Goal: Find specific page/section: Find specific page/section

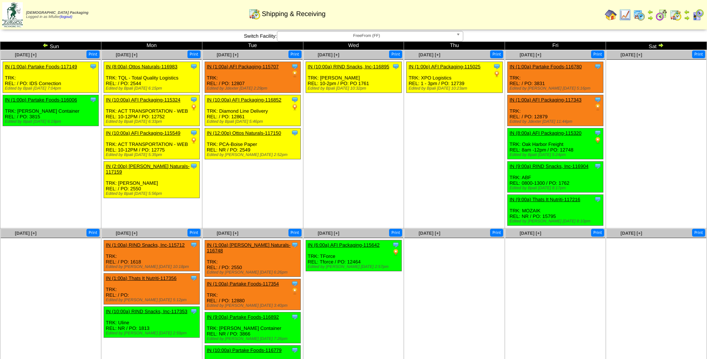
click at [661, 45] on img at bounding box center [661, 45] width 6 height 6
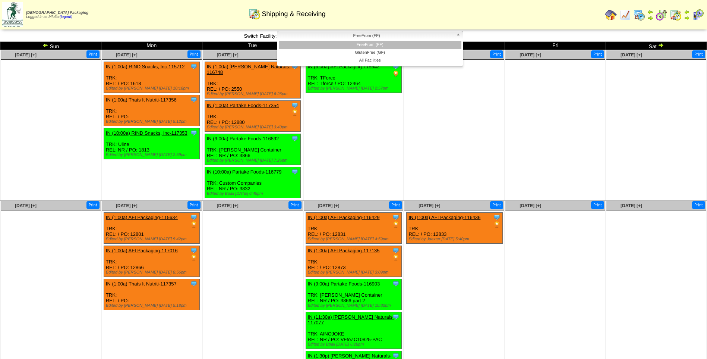
click at [393, 39] on span "FreeFrom (FF)" at bounding box center [366, 35] width 173 height 9
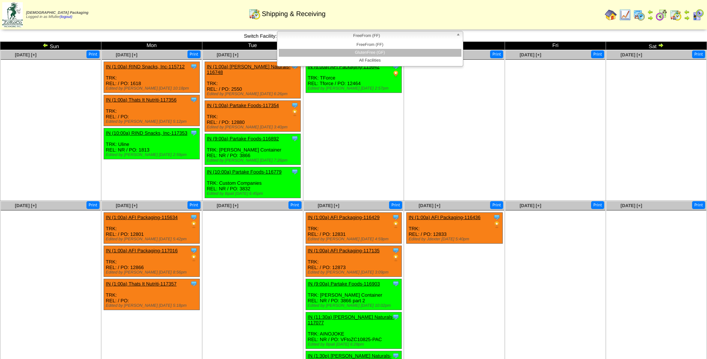
click at [389, 50] on li "GlutenFree (GF)" at bounding box center [370, 53] width 183 height 8
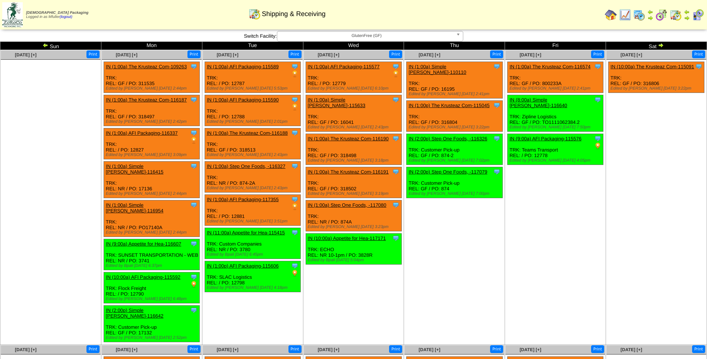
click at [305, 34] on span "GlutenFree (GF)" at bounding box center [366, 35] width 173 height 9
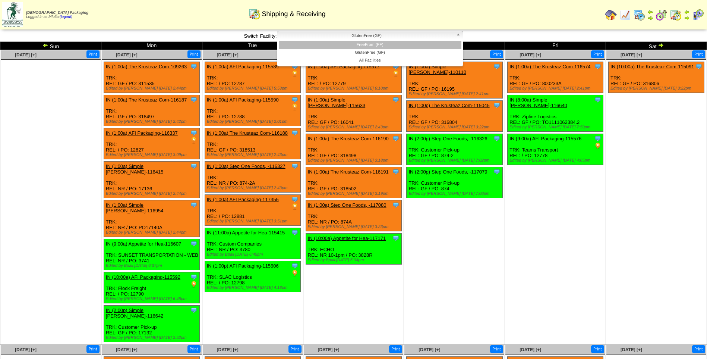
click at [306, 45] on li "FreeFrom (FF)" at bounding box center [370, 45] width 183 height 8
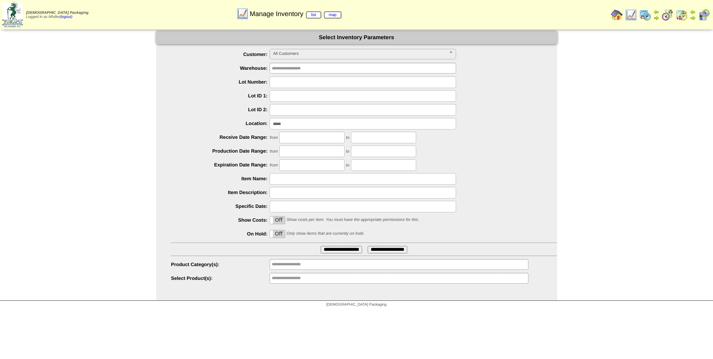
drag, startPoint x: 294, startPoint y: 125, endPoint x: 175, endPoint y: 138, distance: 119.6
click at [180, 137] on ul "**********" at bounding box center [356, 166] width 401 height 235
